Goal: Task Accomplishment & Management: Use online tool/utility

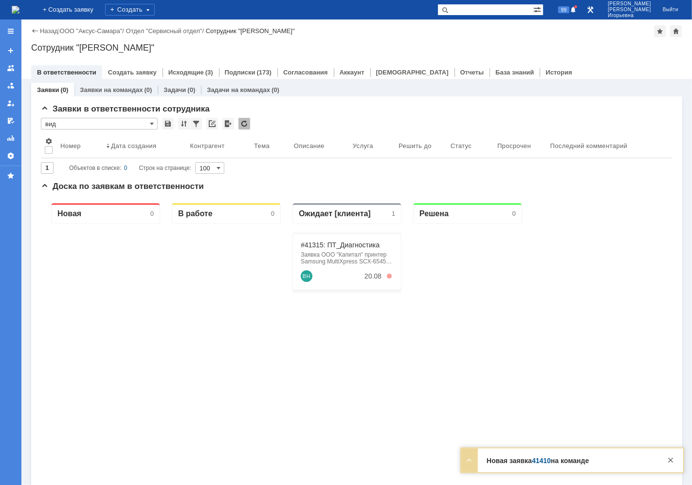
click at [484, 11] on input "text" at bounding box center [486, 10] width 96 height 12
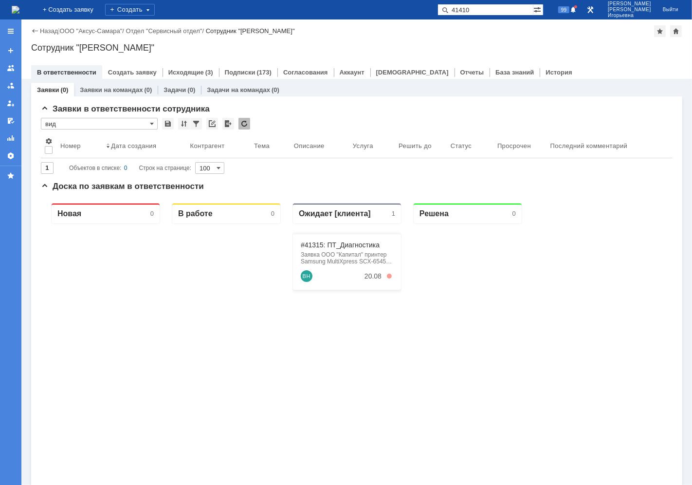
type input "41410"
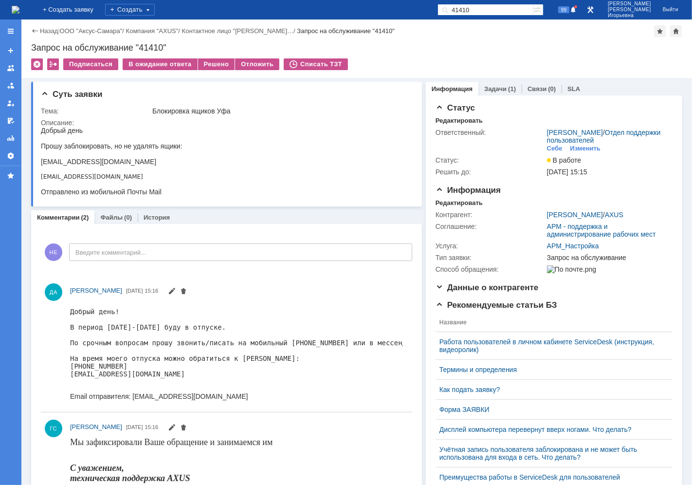
click at [19, 8] on img at bounding box center [16, 10] width 8 height 8
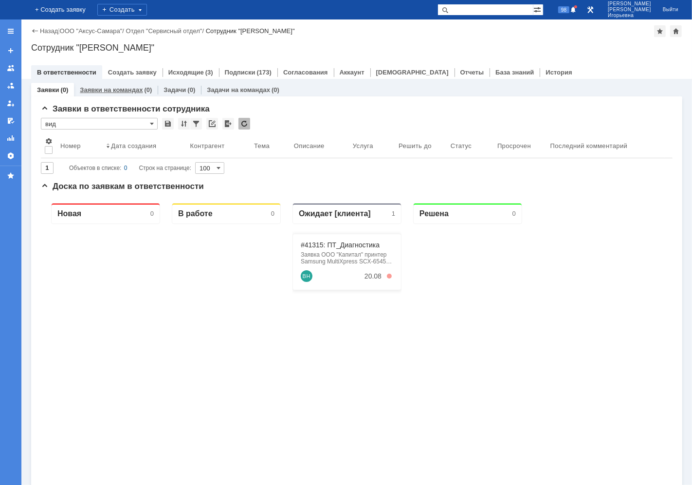
click at [107, 90] on link "Заявки на командах" at bounding box center [111, 89] width 63 height 7
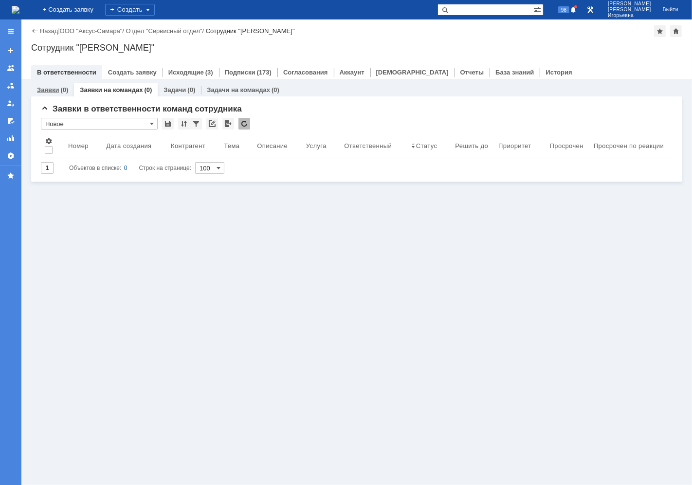
click at [49, 91] on link "Заявки" at bounding box center [48, 89] width 22 height 7
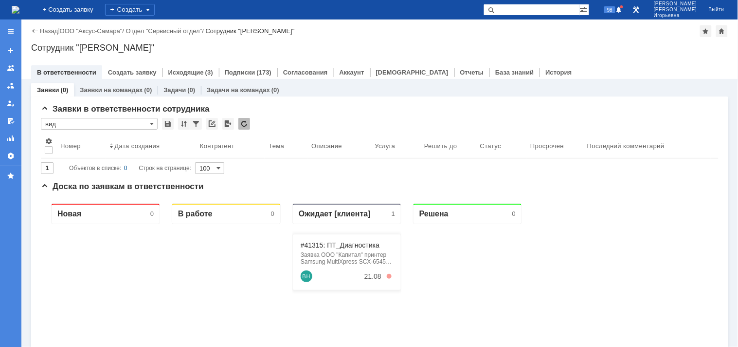
click at [529, 11] on input "text" at bounding box center [532, 10] width 96 height 12
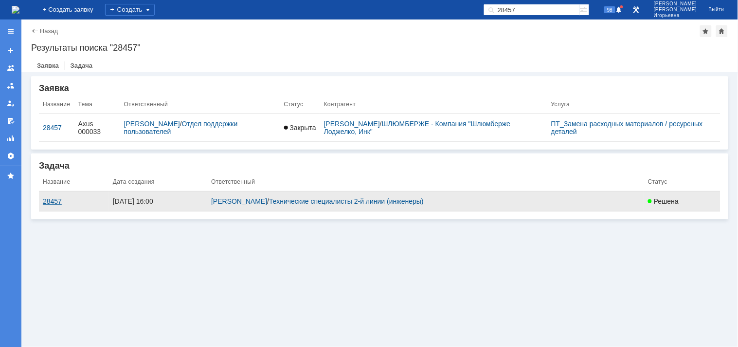
click at [52, 203] on div "28457" at bounding box center [74, 201] width 62 height 8
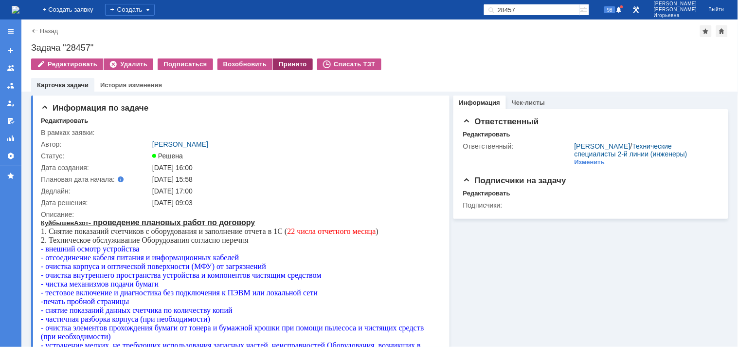
click at [283, 64] on div "Принято" at bounding box center [293, 64] width 40 height 12
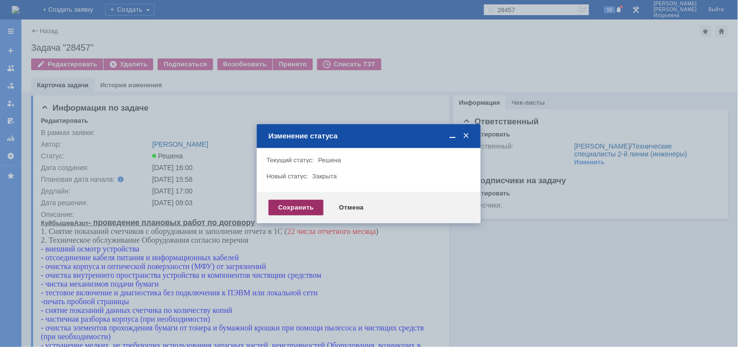
click at [279, 208] on div "Сохранить" at bounding box center [296, 208] width 55 height 16
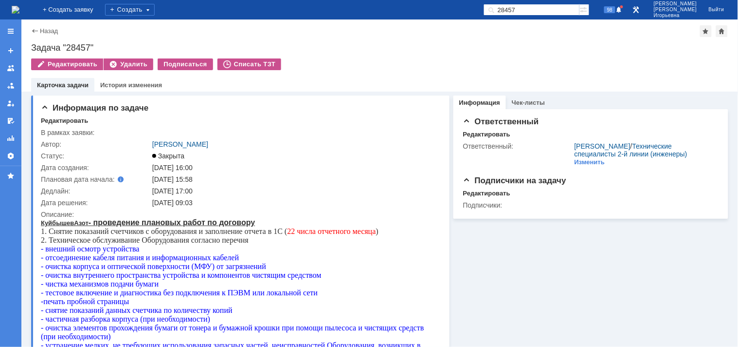
click at [19, 14] on img at bounding box center [16, 10] width 8 height 8
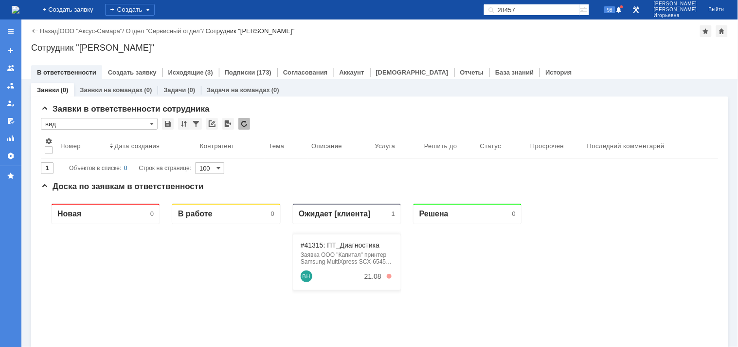
click at [545, 8] on input "28457" at bounding box center [532, 10] width 96 height 12
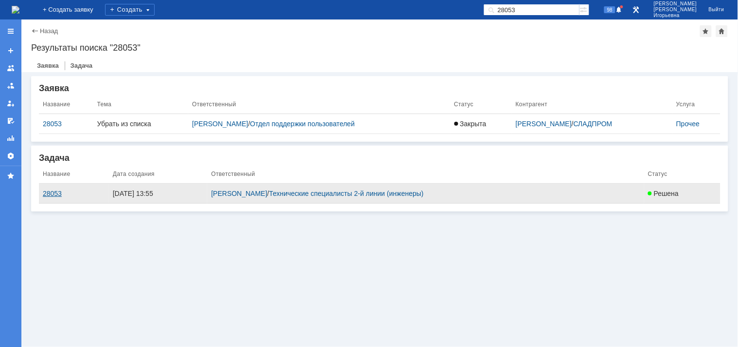
click at [48, 195] on div "28053" at bounding box center [74, 193] width 62 height 8
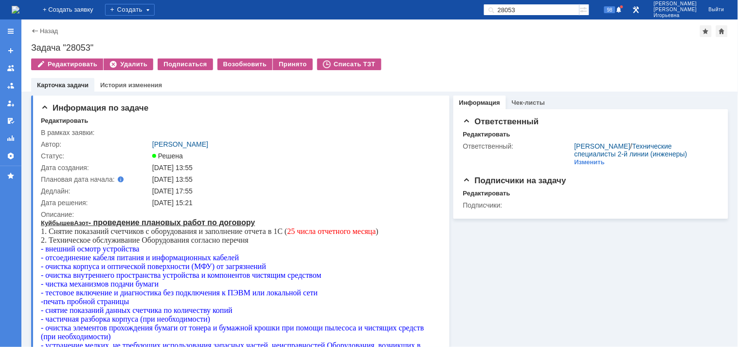
click at [546, 12] on input "28053" at bounding box center [532, 10] width 96 height 12
type input "28457"
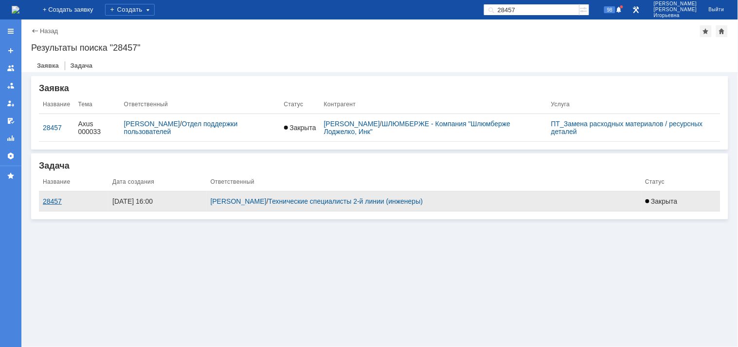
click at [49, 198] on div "28457" at bounding box center [74, 201] width 62 height 8
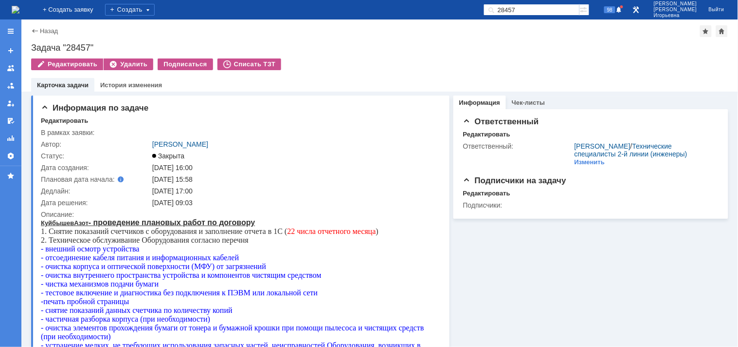
click at [19, 7] on img at bounding box center [16, 10] width 8 height 8
